Goal: Use online tool/utility

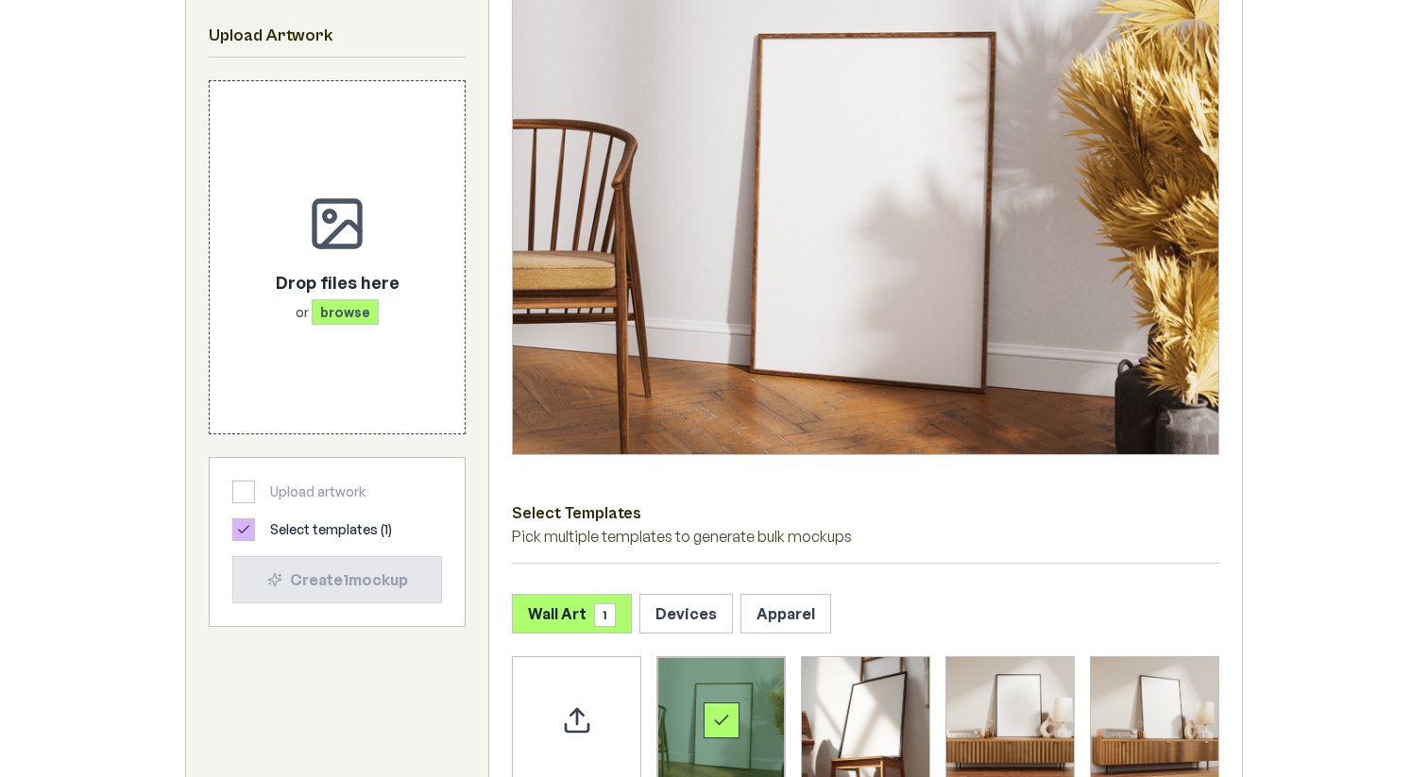
scroll to position [709, 0]
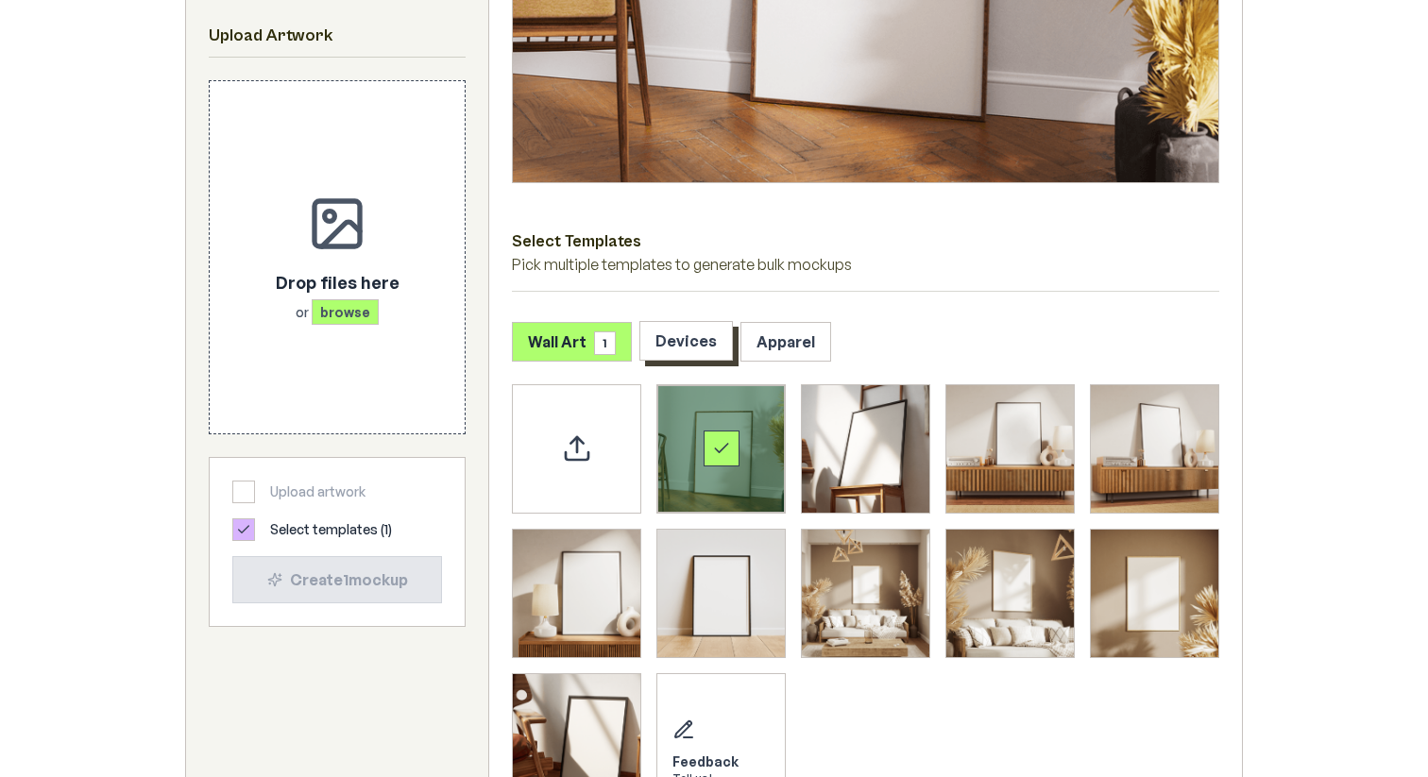
click at [697, 342] on button "Devices" at bounding box center [687, 341] width 94 height 40
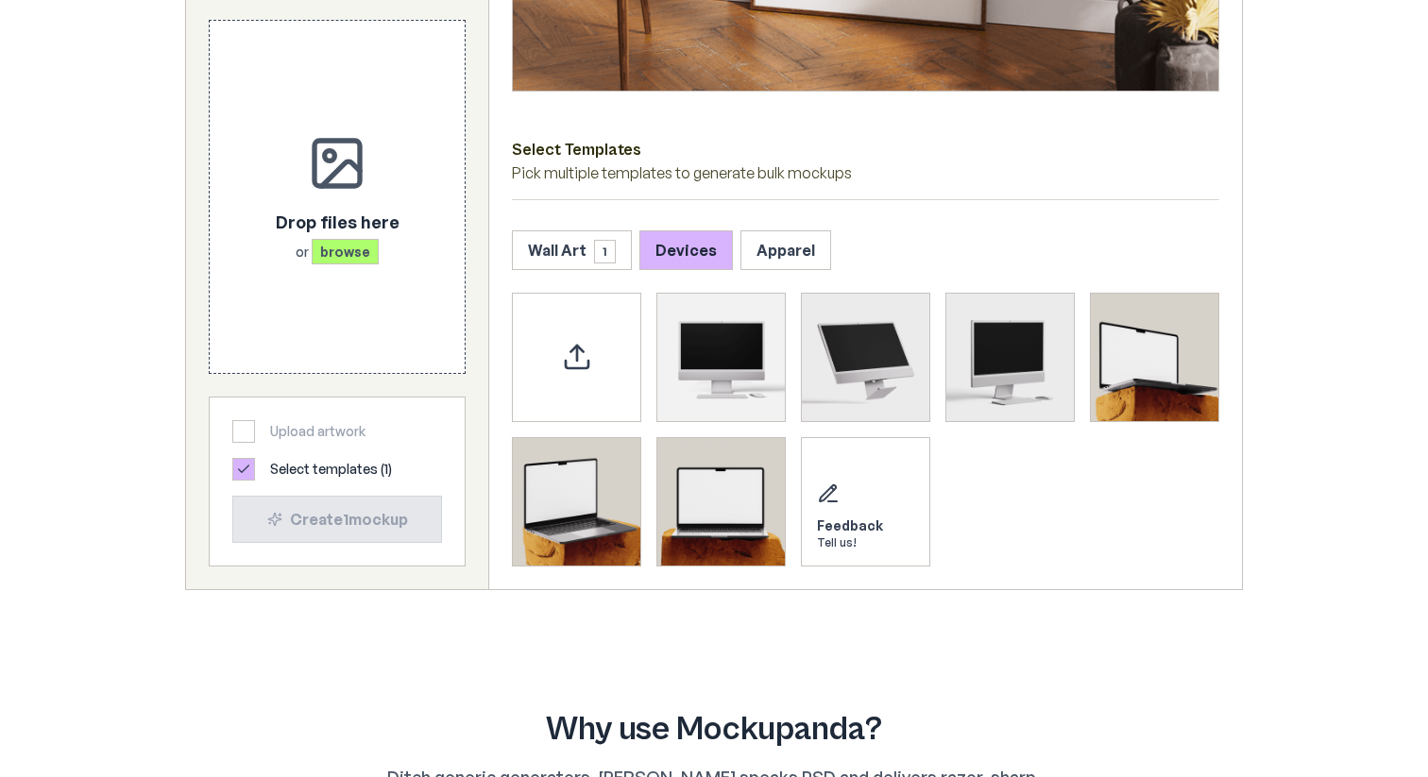
scroll to position [814, 0]
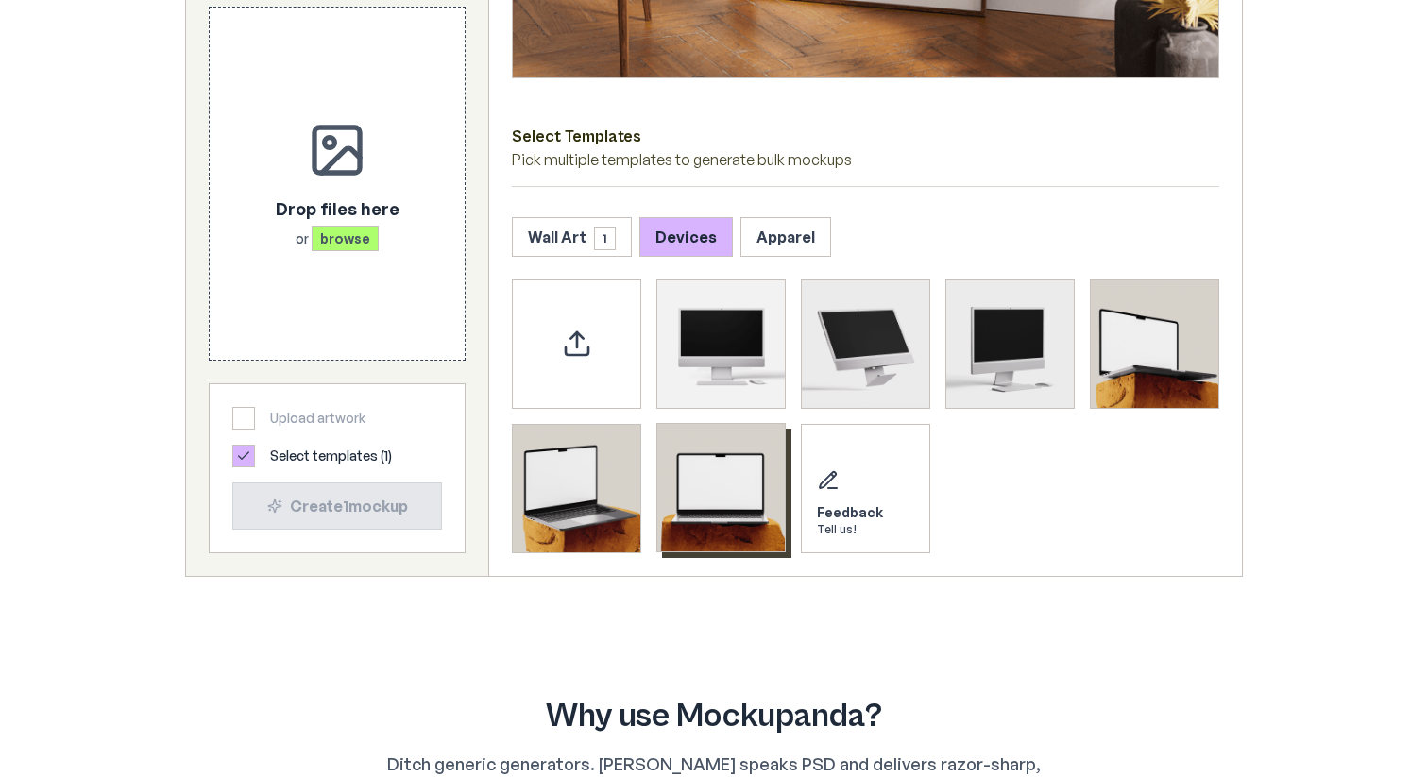
click at [694, 486] on img "Select template MacBook Mockup 3" at bounding box center [722, 488] width 128 height 128
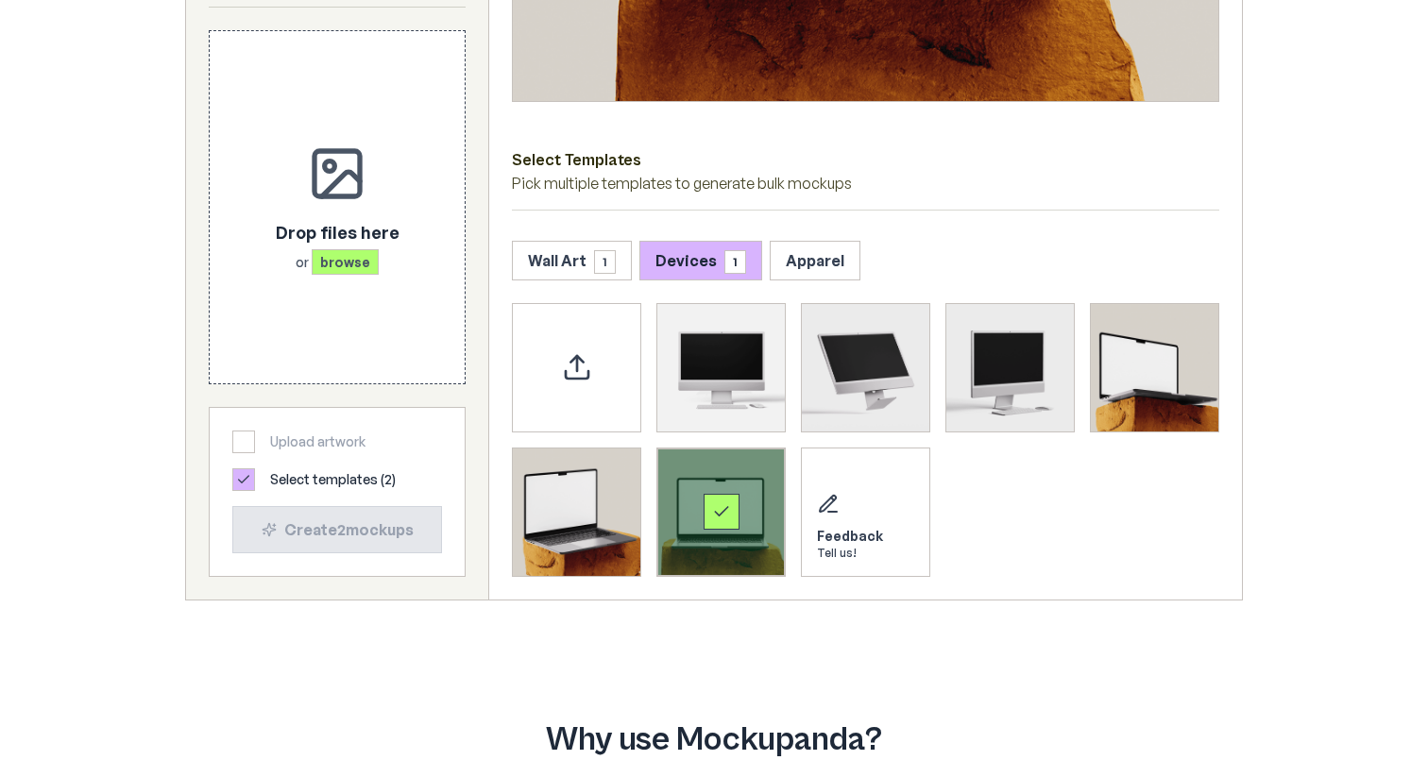
scroll to position [760, 0]
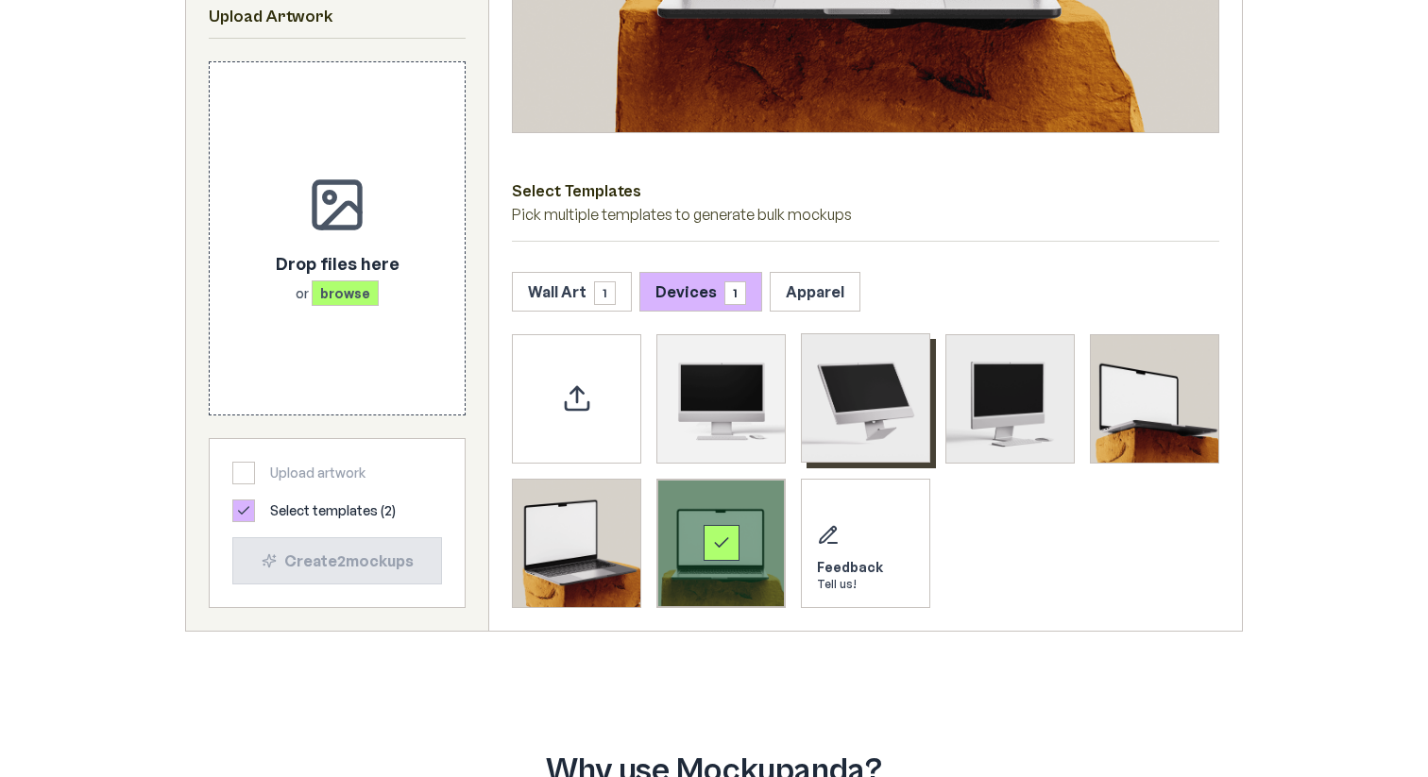
click at [897, 407] on img "Select template iMac Mockup 2" at bounding box center [866, 398] width 128 height 128
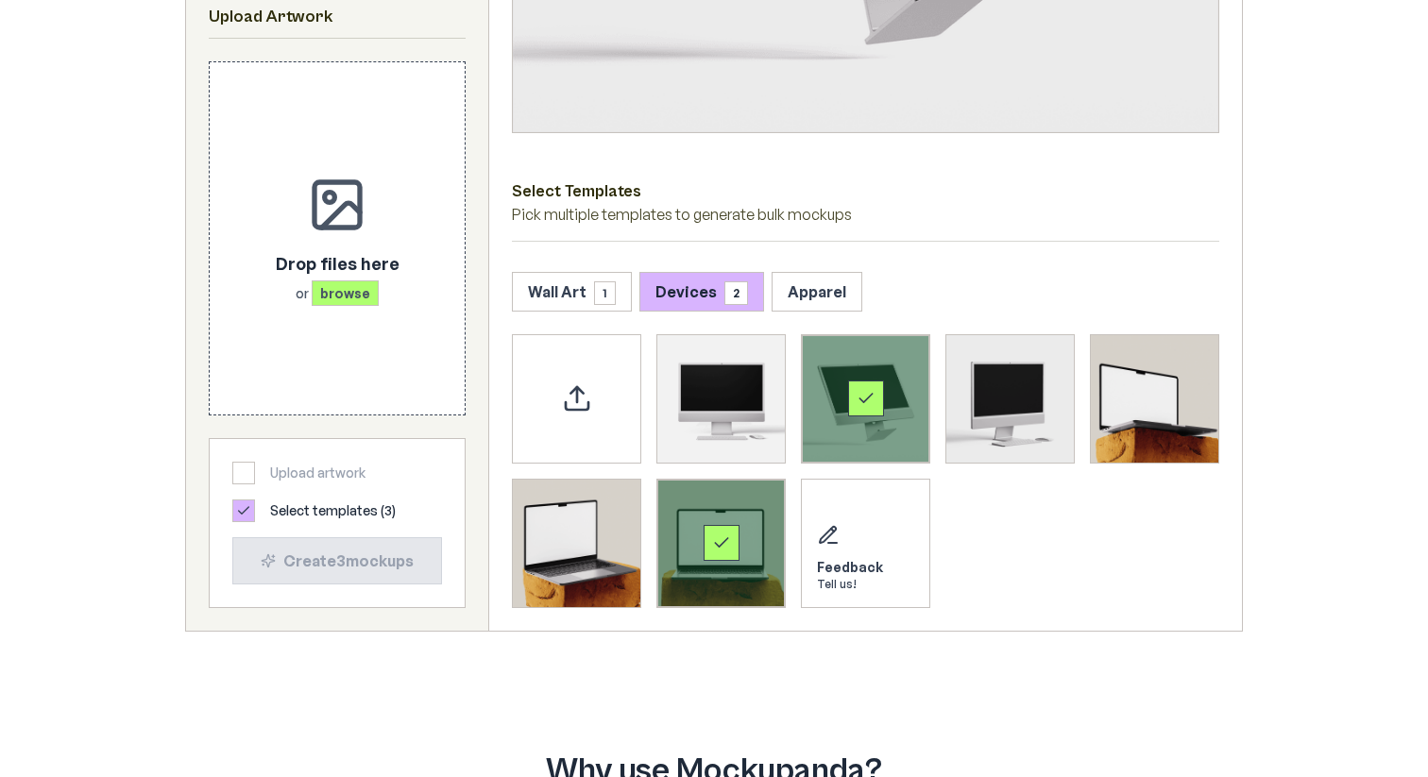
click at [897, 407] on div "Select template iMac Mockup 2" at bounding box center [866, 399] width 128 height 128
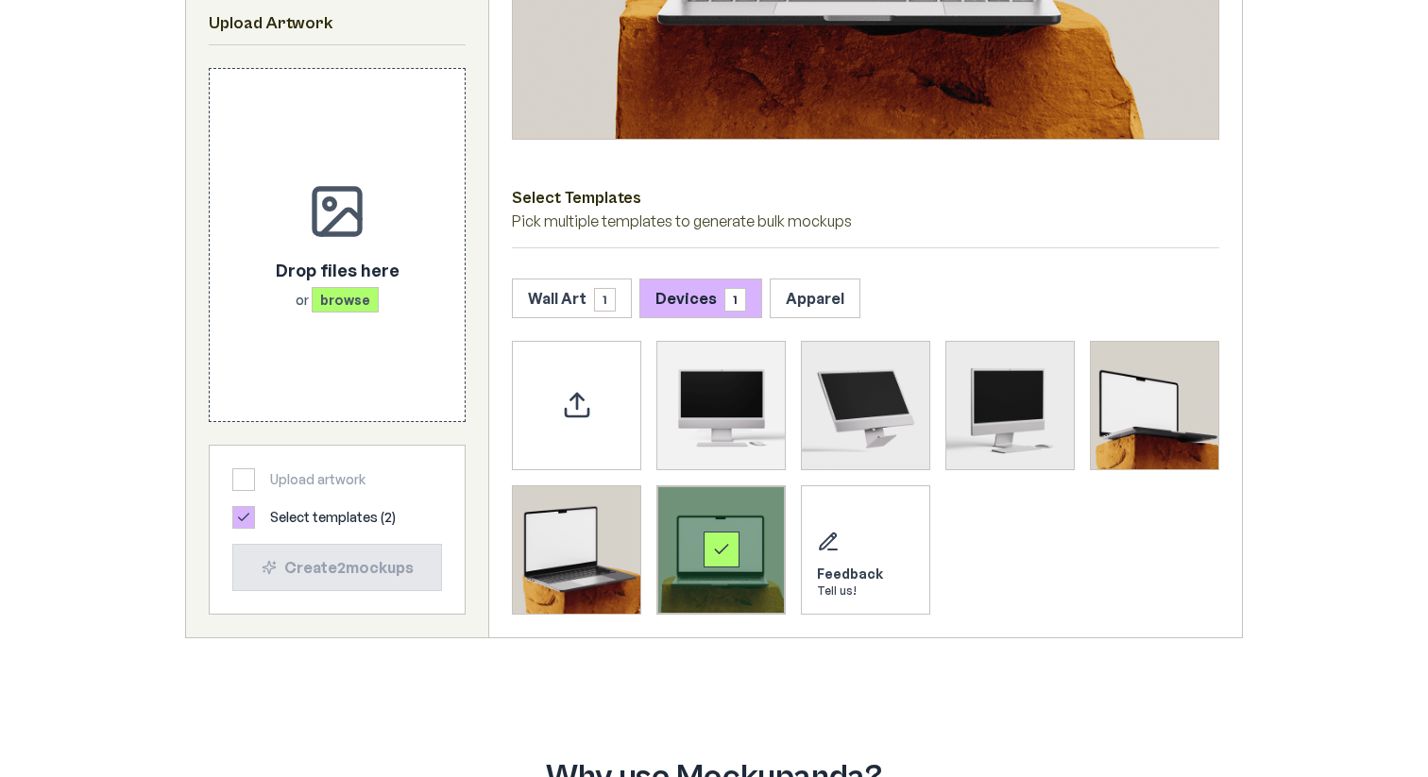
scroll to position [791, 0]
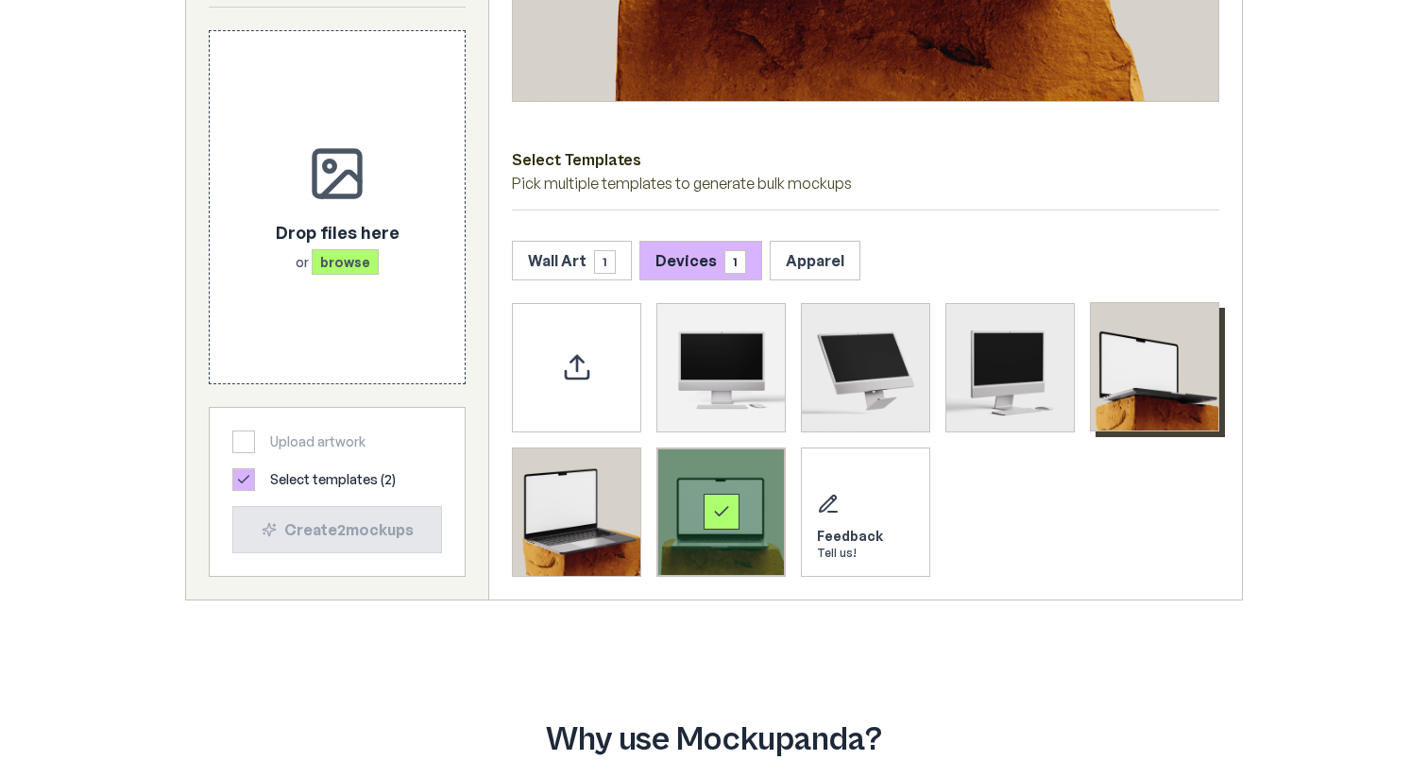
click at [1163, 344] on img "Select template MacBook Mockup 1" at bounding box center [1155, 367] width 128 height 128
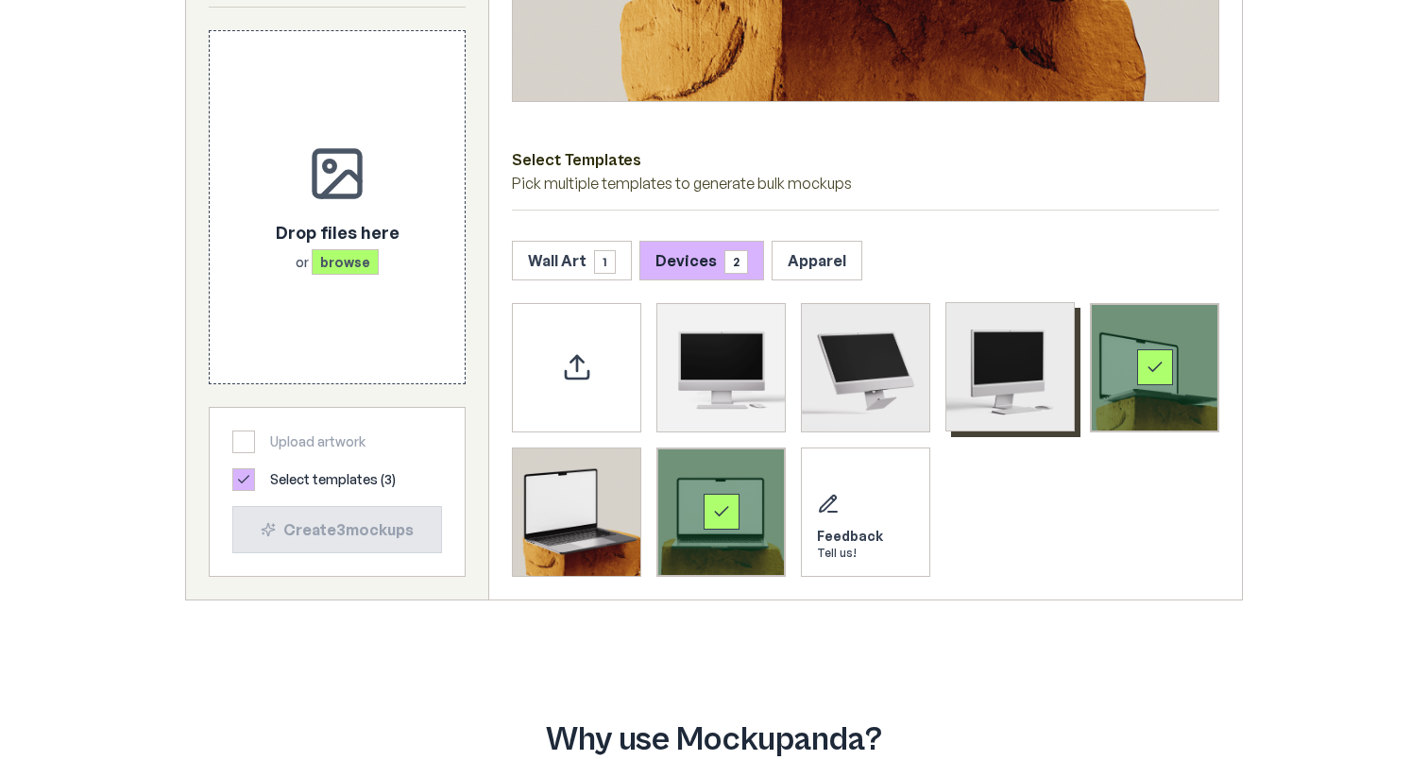
click at [1016, 348] on img "Select template iMac Mockup 3" at bounding box center [1011, 367] width 128 height 128
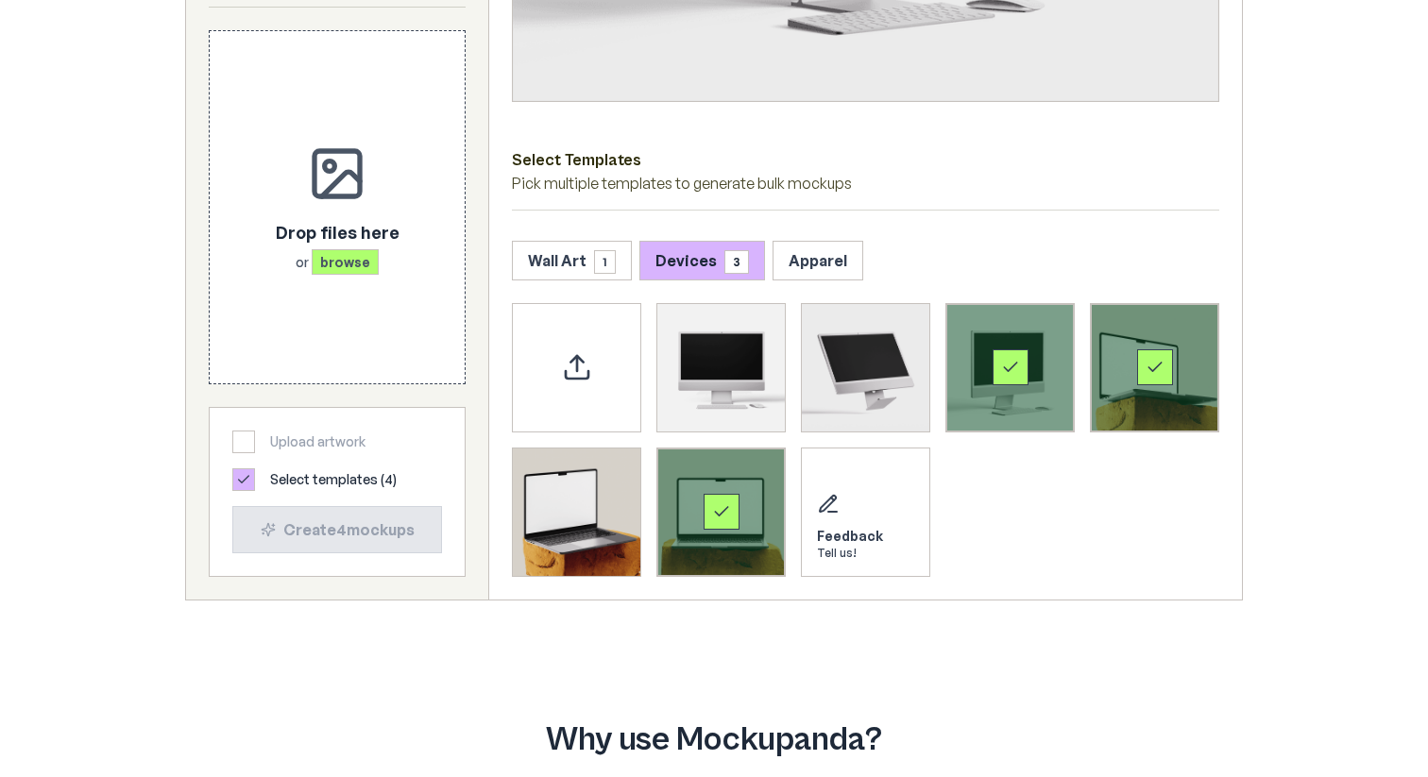
click at [1016, 348] on div "Select template iMac Mockup 3" at bounding box center [1011, 368] width 128 height 128
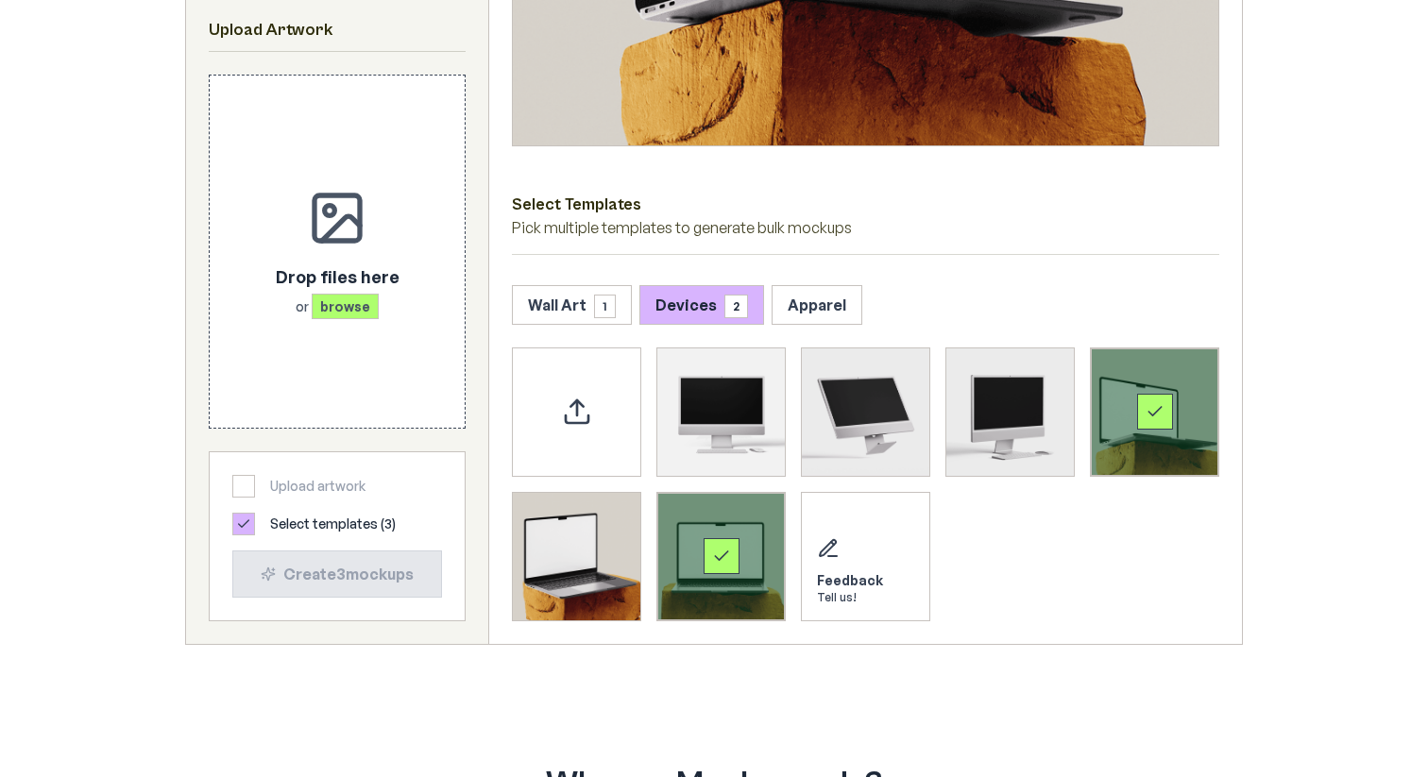
scroll to position [735, 0]
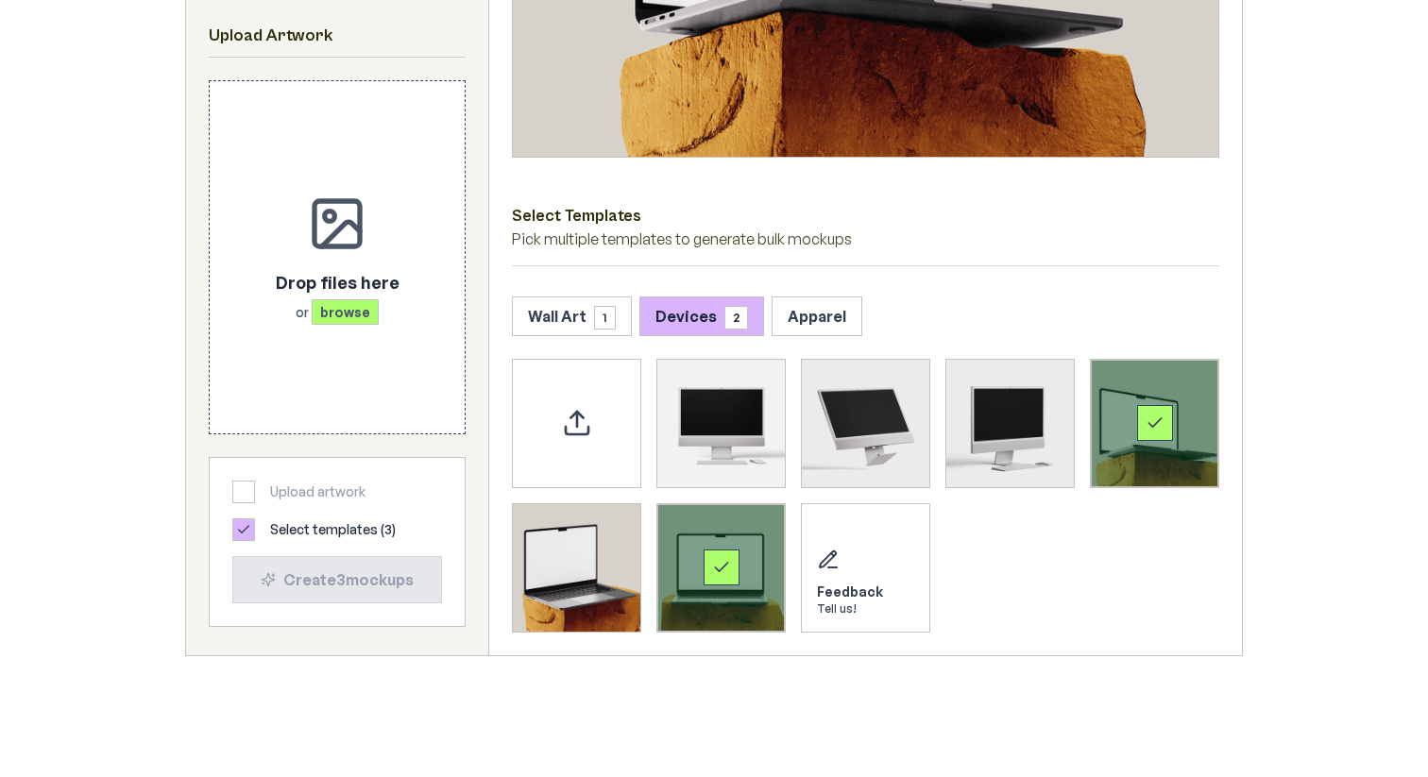
click at [1186, 374] on div "Select template MacBook Mockup 1" at bounding box center [1155, 424] width 128 height 128
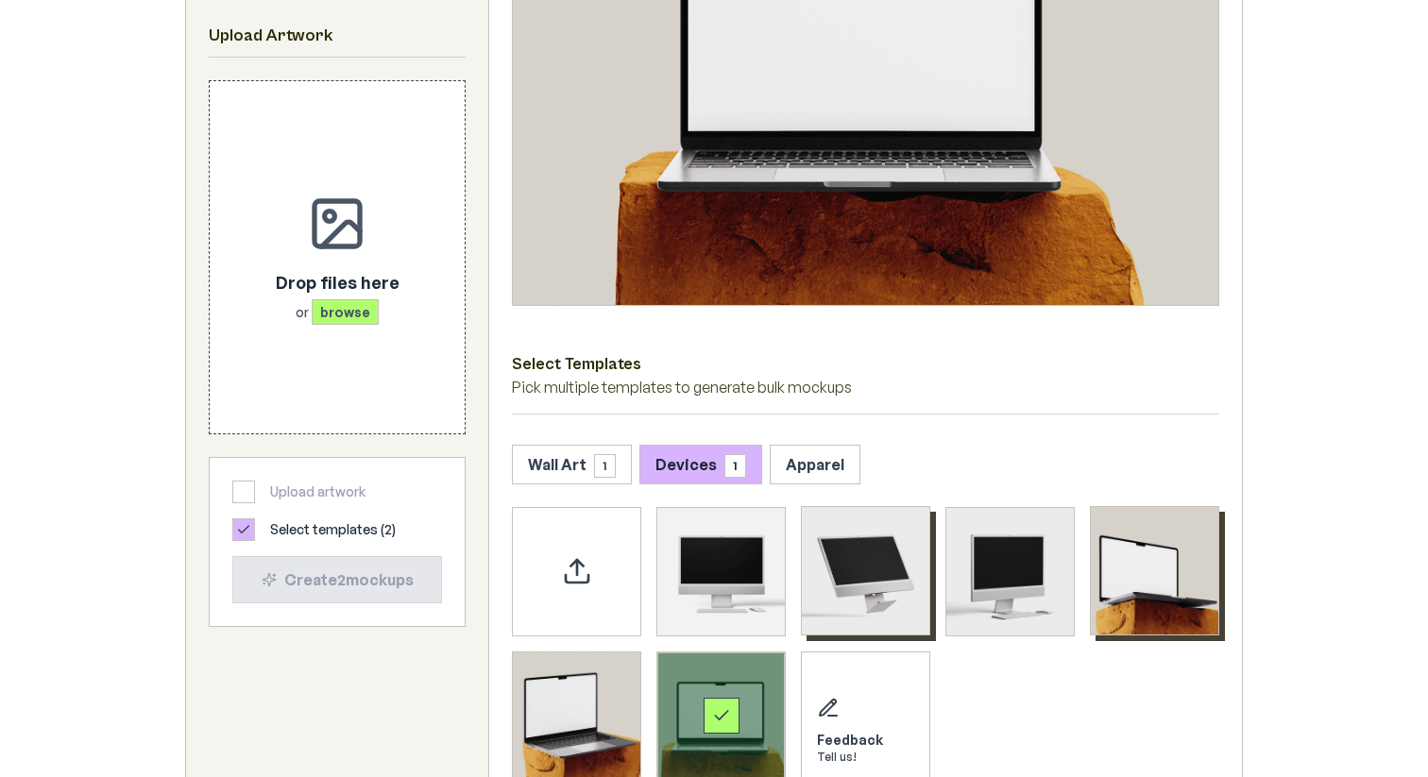
scroll to position [691, 0]
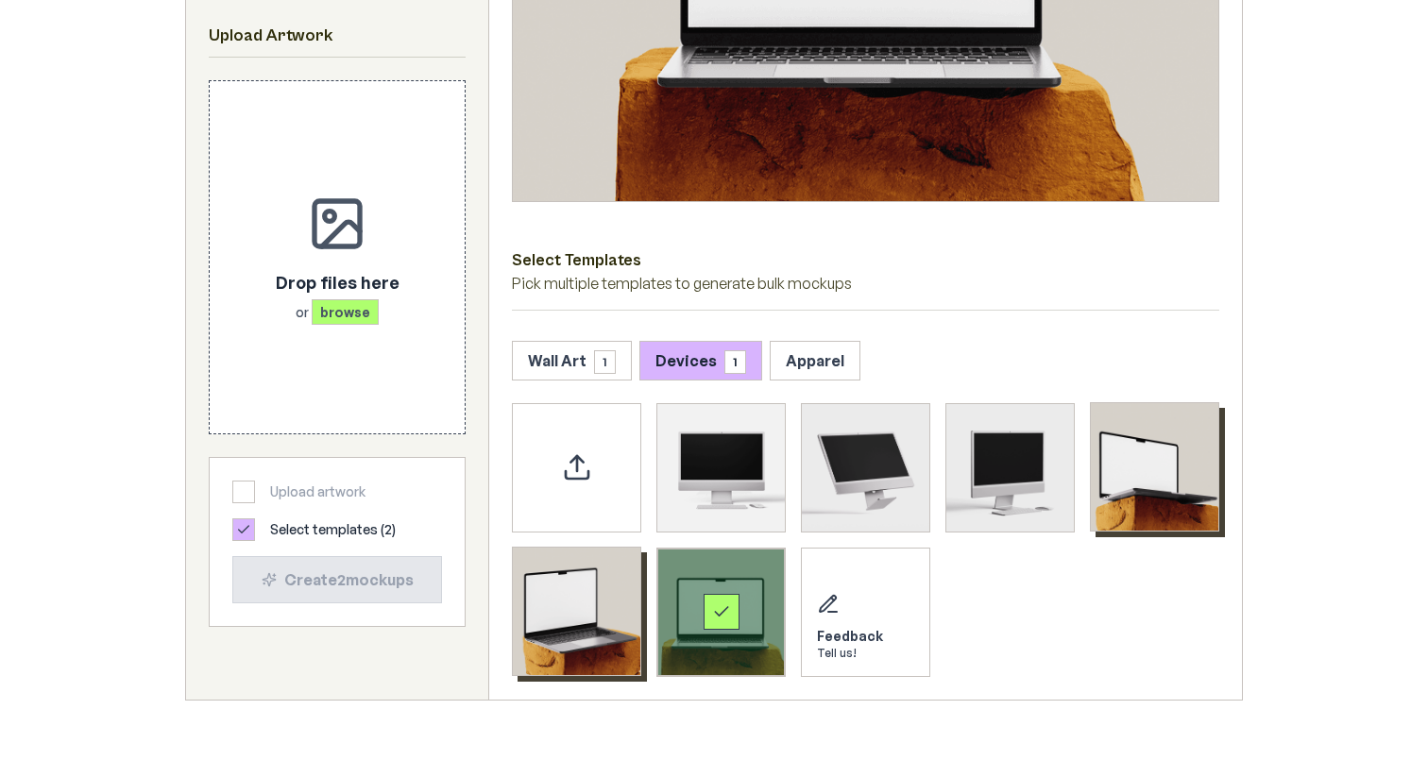
click at [575, 612] on img "Select template MacBook Mockup 2" at bounding box center [577, 612] width 128 height 128
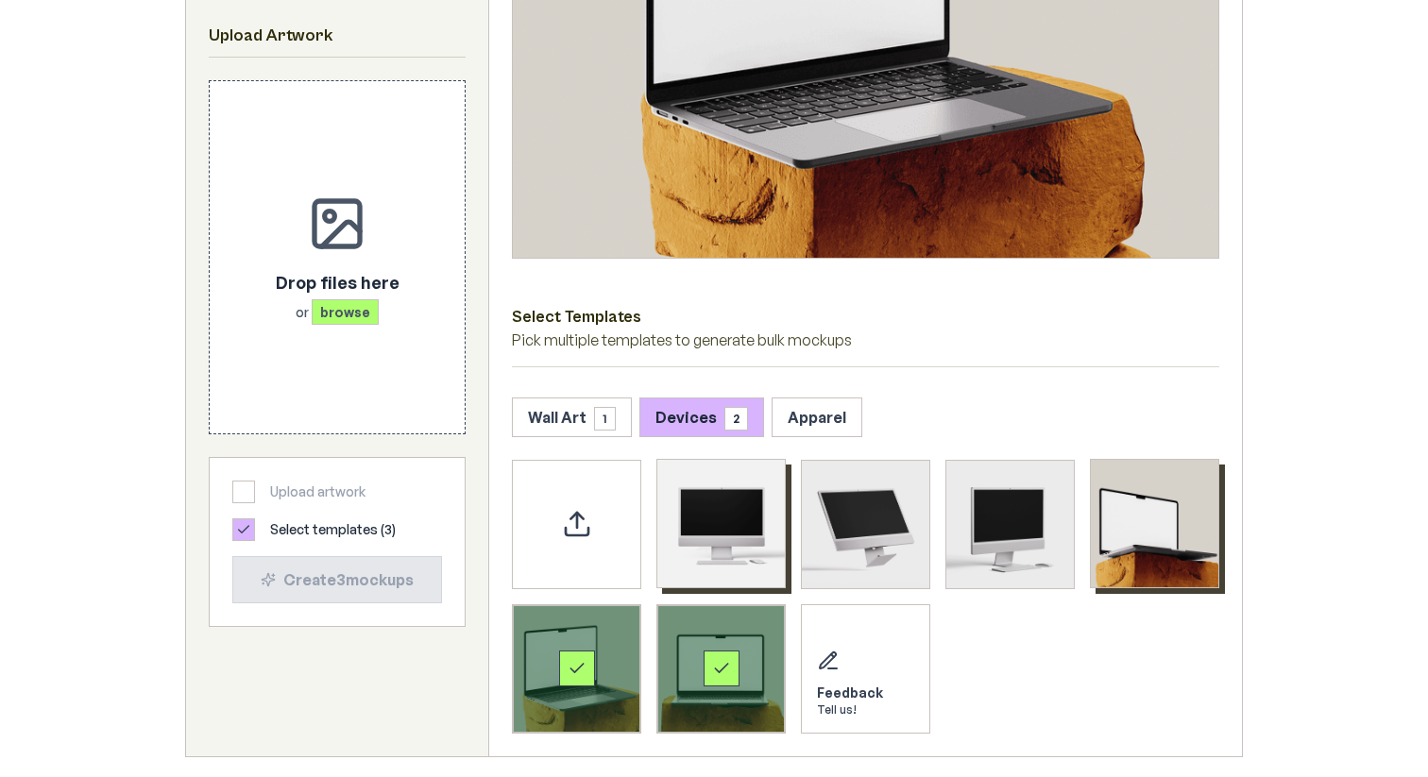
scroll to position [635, 0]
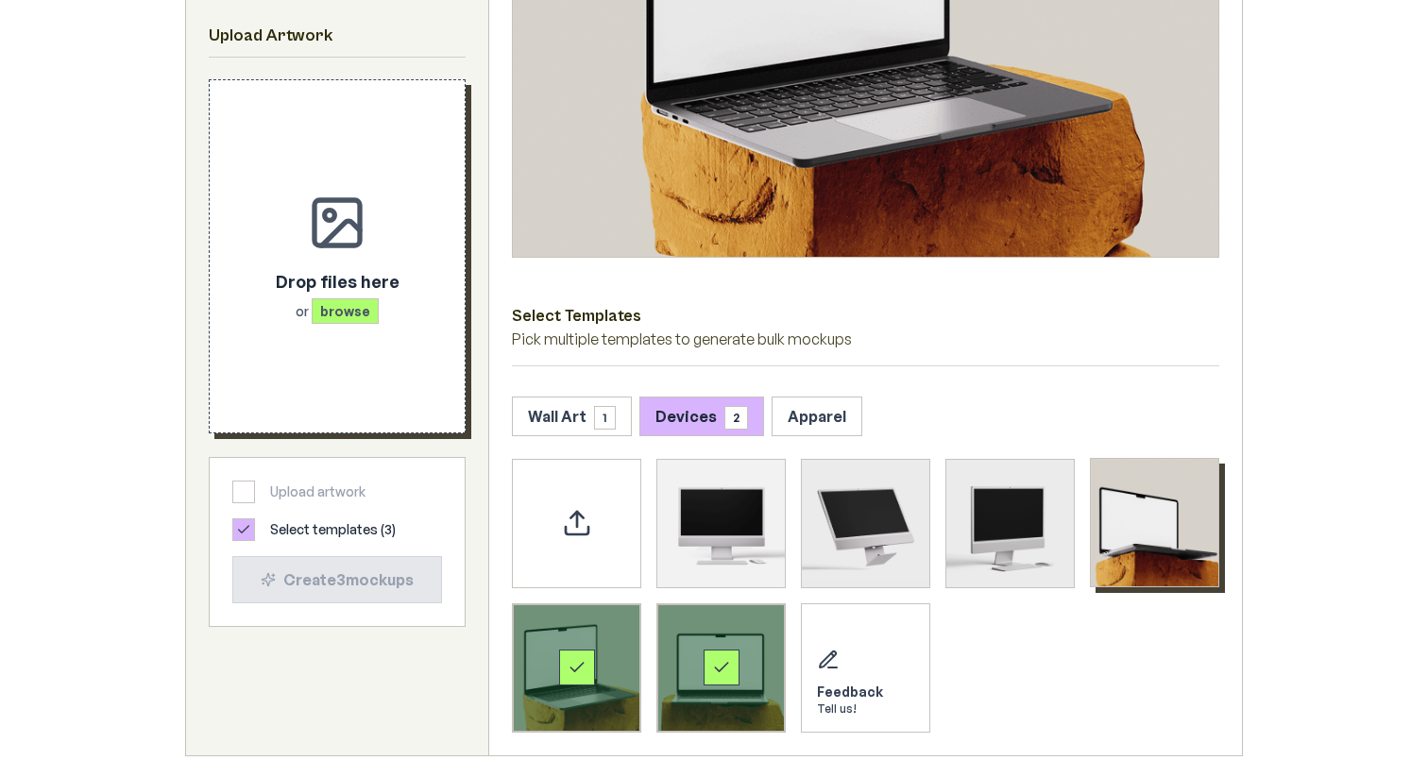
click at [328, 291] on p "Drop files here" at bounding box center [338, 281] width 124 height 26
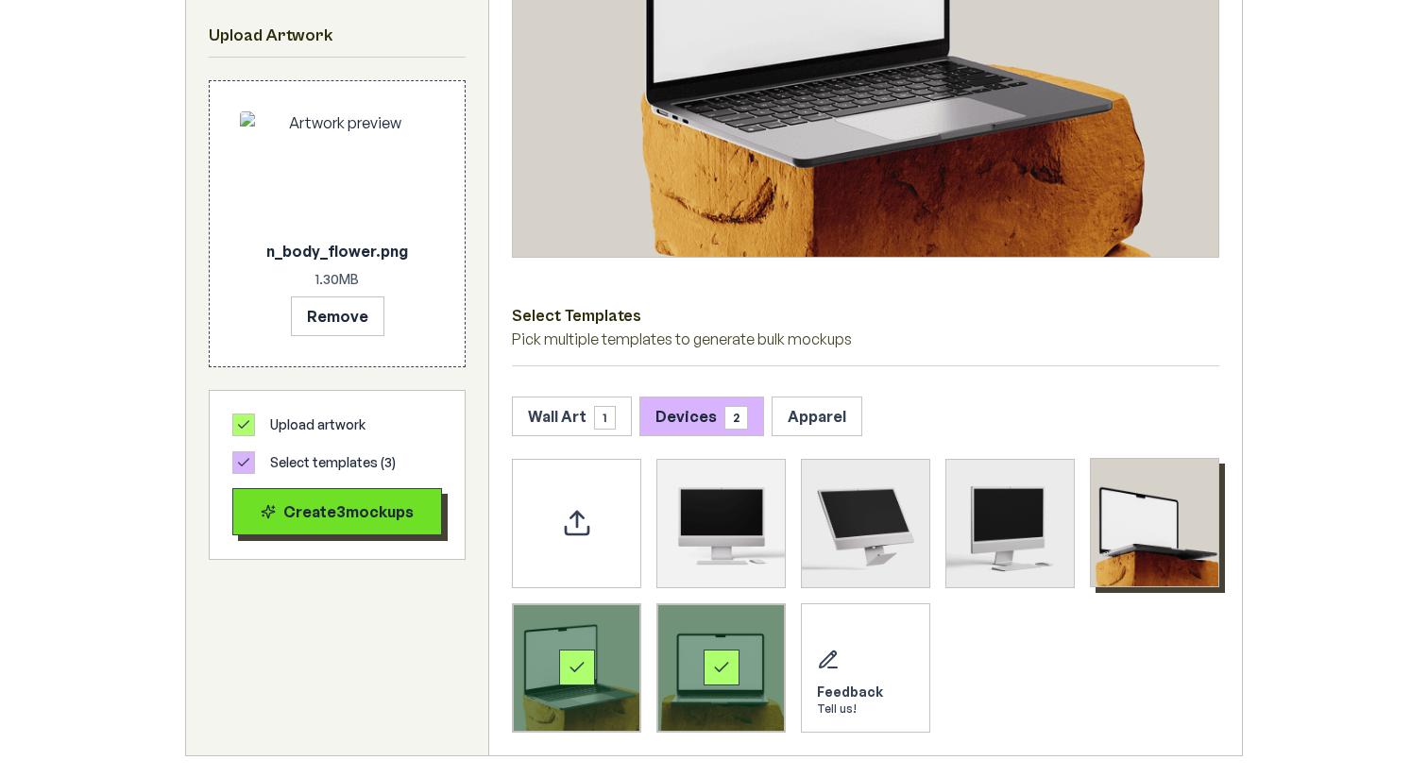
click at [327, 503] on div "Create 3 mockup s" at bounding box center [337, 512] width 178 height 23
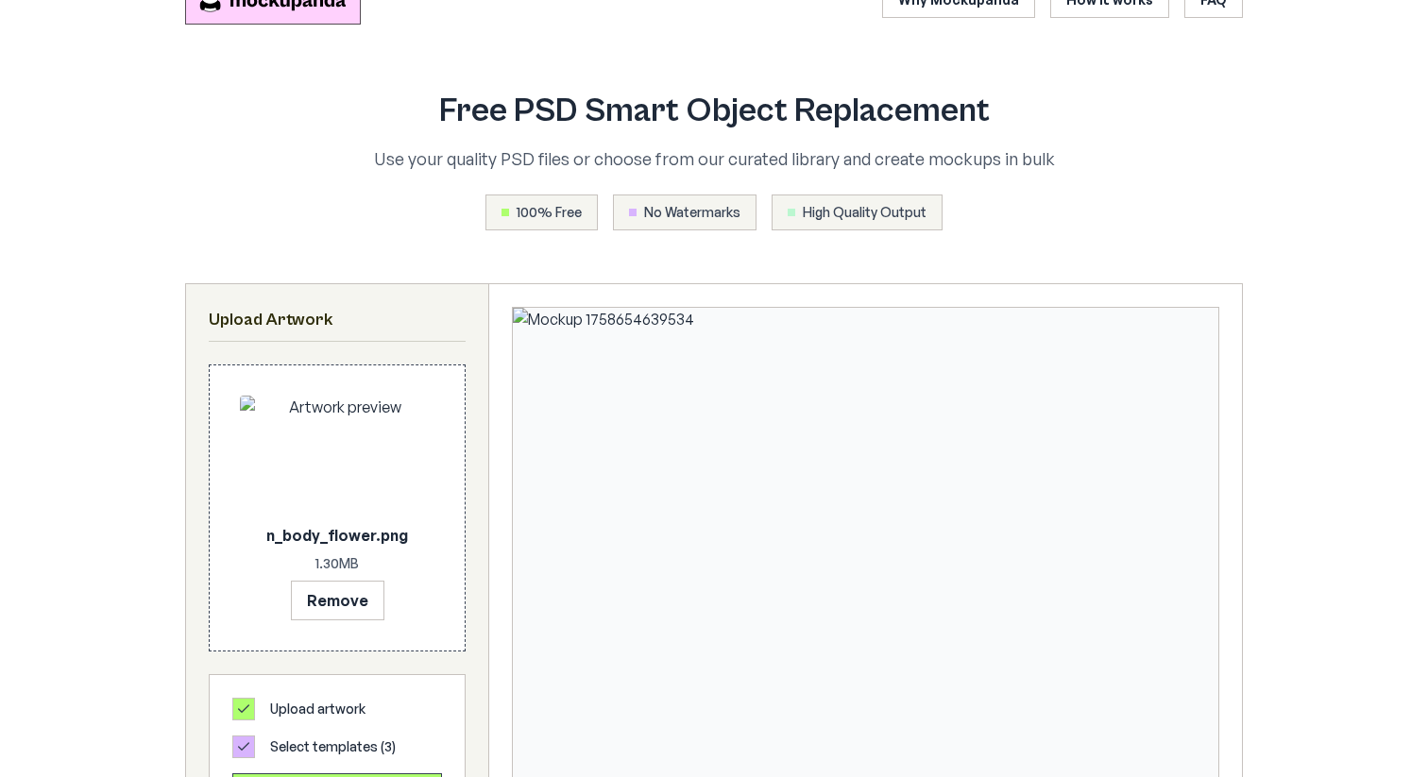
scroll to position [0, 0]
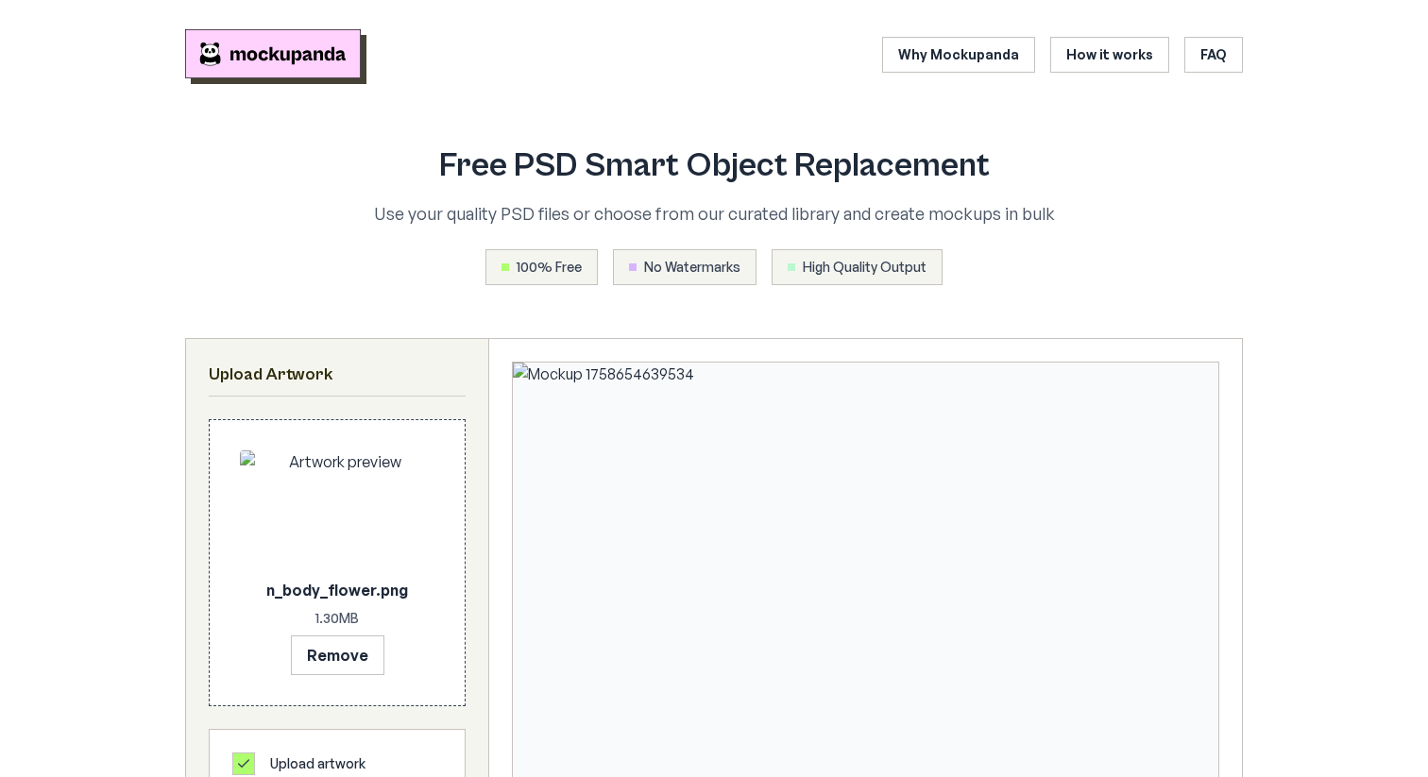
click at [264, 43] on img "Mockupanda home" at bounding box center [273, 53] width 176 height 49
